Goal: Transaction & Acquisition: Subscribe to service/newsletter

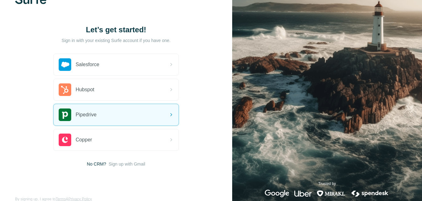
scroll to position [31, 0]
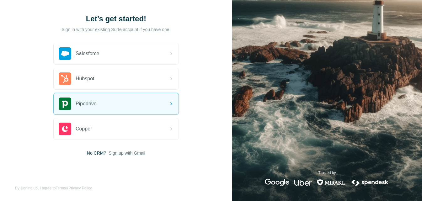
click at [140, 153] on span "Sign up with Gmail" at bounding box center [127, 153] width 37 height 6
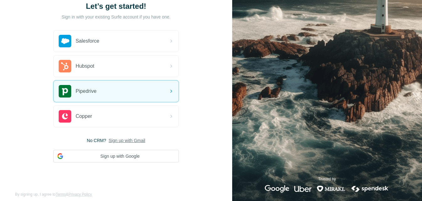
scroll to position [51, 0]
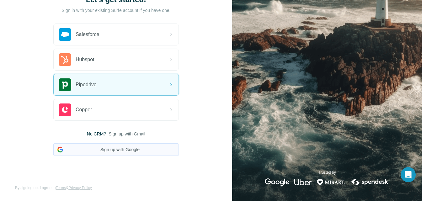
click at [142, 150] on button "Sign up with Google" at bounding box center [115, 149] width 125 height 13
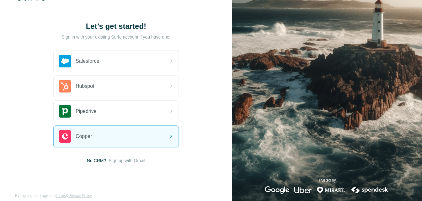
scroll to position [32, 0]
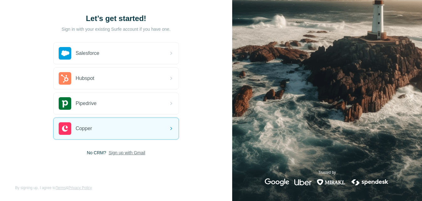
click at [139, 151] on span "Sign up with Gmail" at bounding box center [127, 153] width 37 height 6
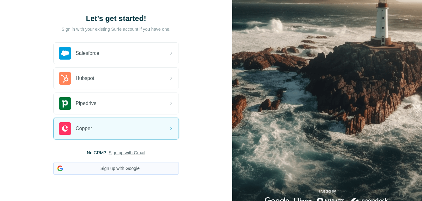
click at [124, 168] on button "Sign up with Google" at bounding box center [115, 168] width 125 height 13
